Goal: Transaction & Acquisition: Purchase product/service

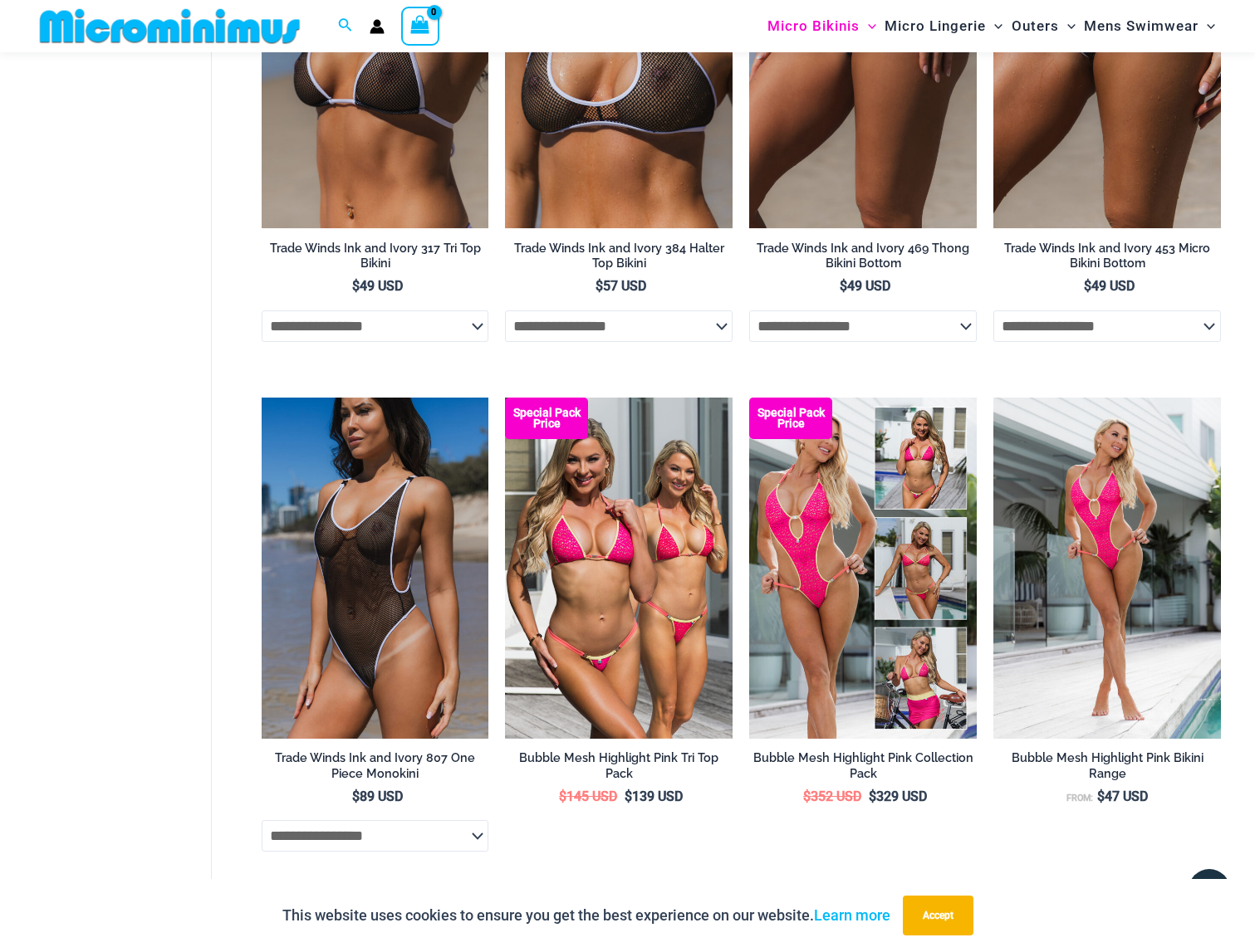
scroll to position [1739, 0]
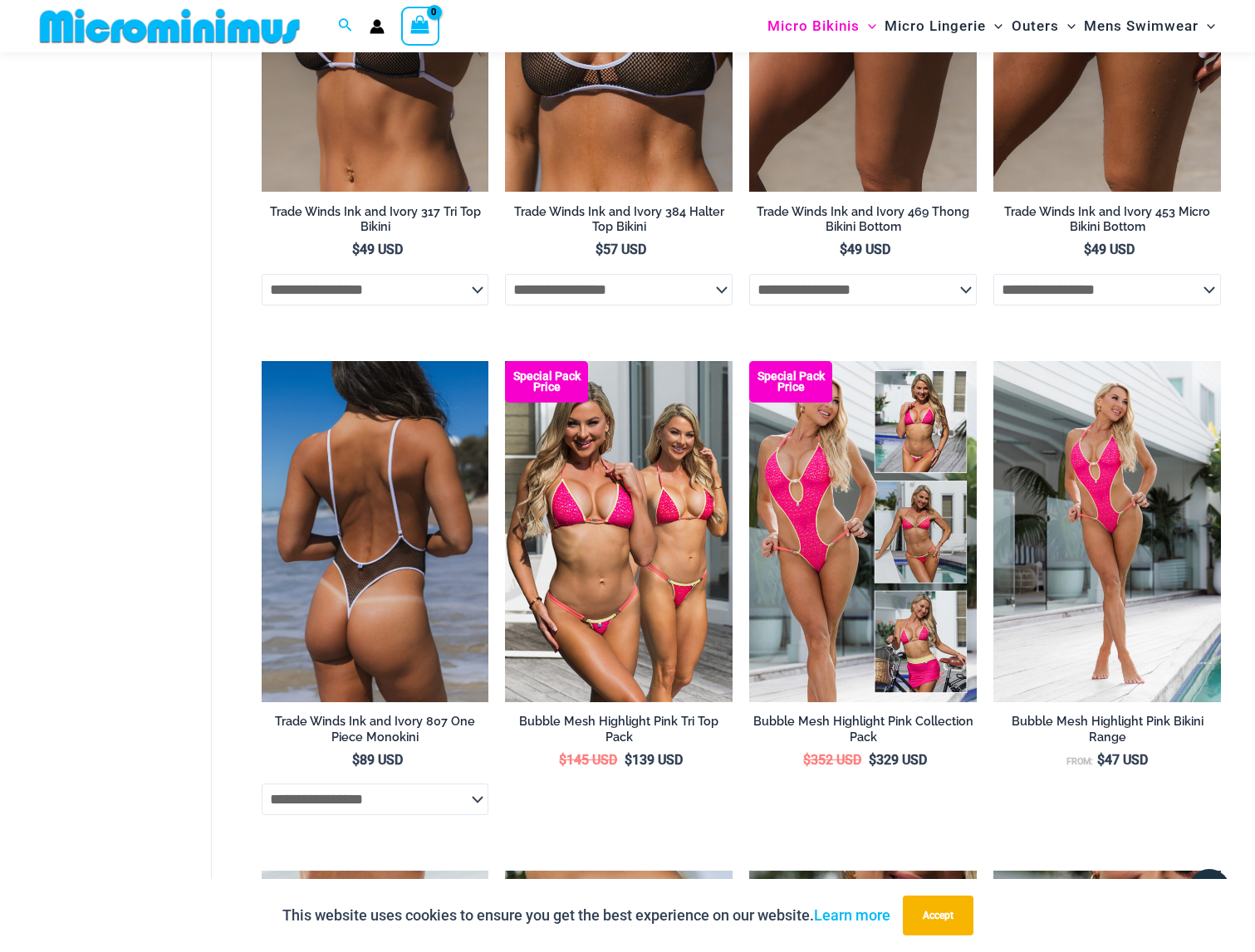
click at [361, 591] on img at bounding box center [375, 531] width 228 height 341
